Goal: Find specific page/section: Find specific page/section

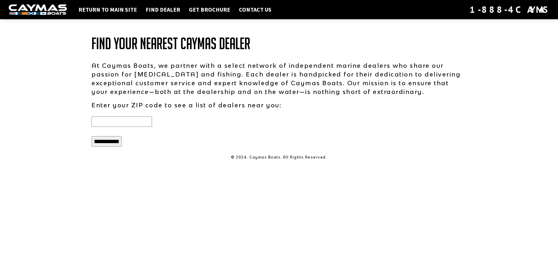
click at [119, 119] on input "text" at bounding box center [121, 121] width 60 height 10
type input "*****"
click at [91, 136] on input "**********" at bounding box center [106, 141] width 30 height 10
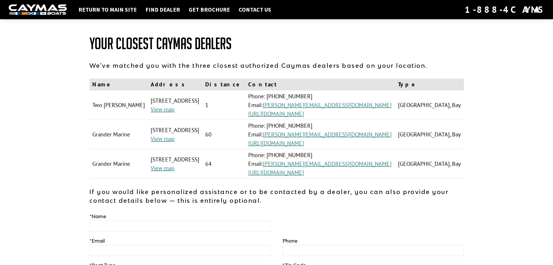
click at [49, 115] on div "Return to main site Find Dealer Get Brochure Contact Us 1-888-4CAYMAS Your Clos…" at bounding box center [276, 166] width 553 height 332
